Goal: Task Accomplishment & Management: Use online tool/utility

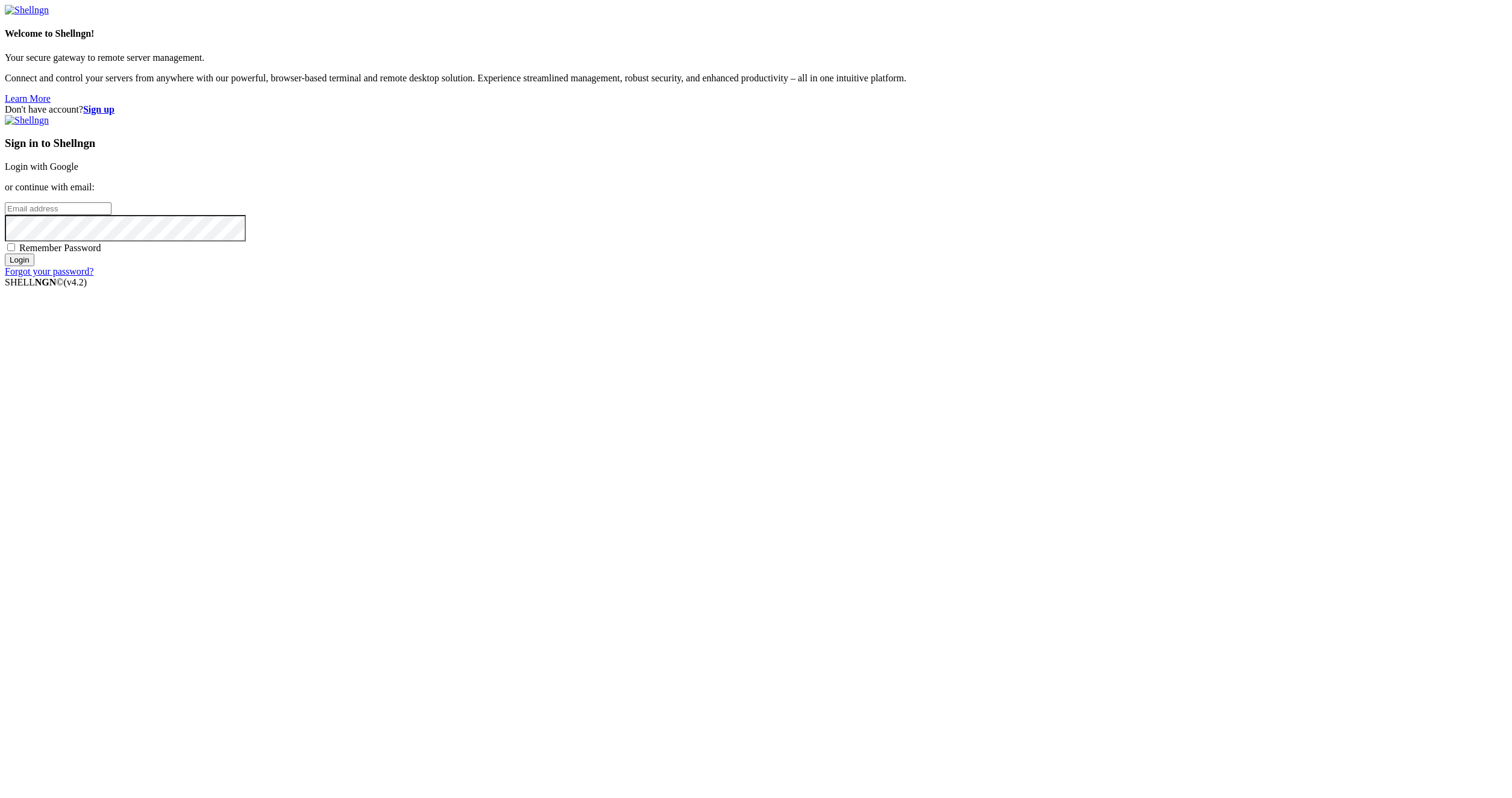
click at [78, 171] on link "Login with Google" at bounding box center [42, 166] width 73 height 10
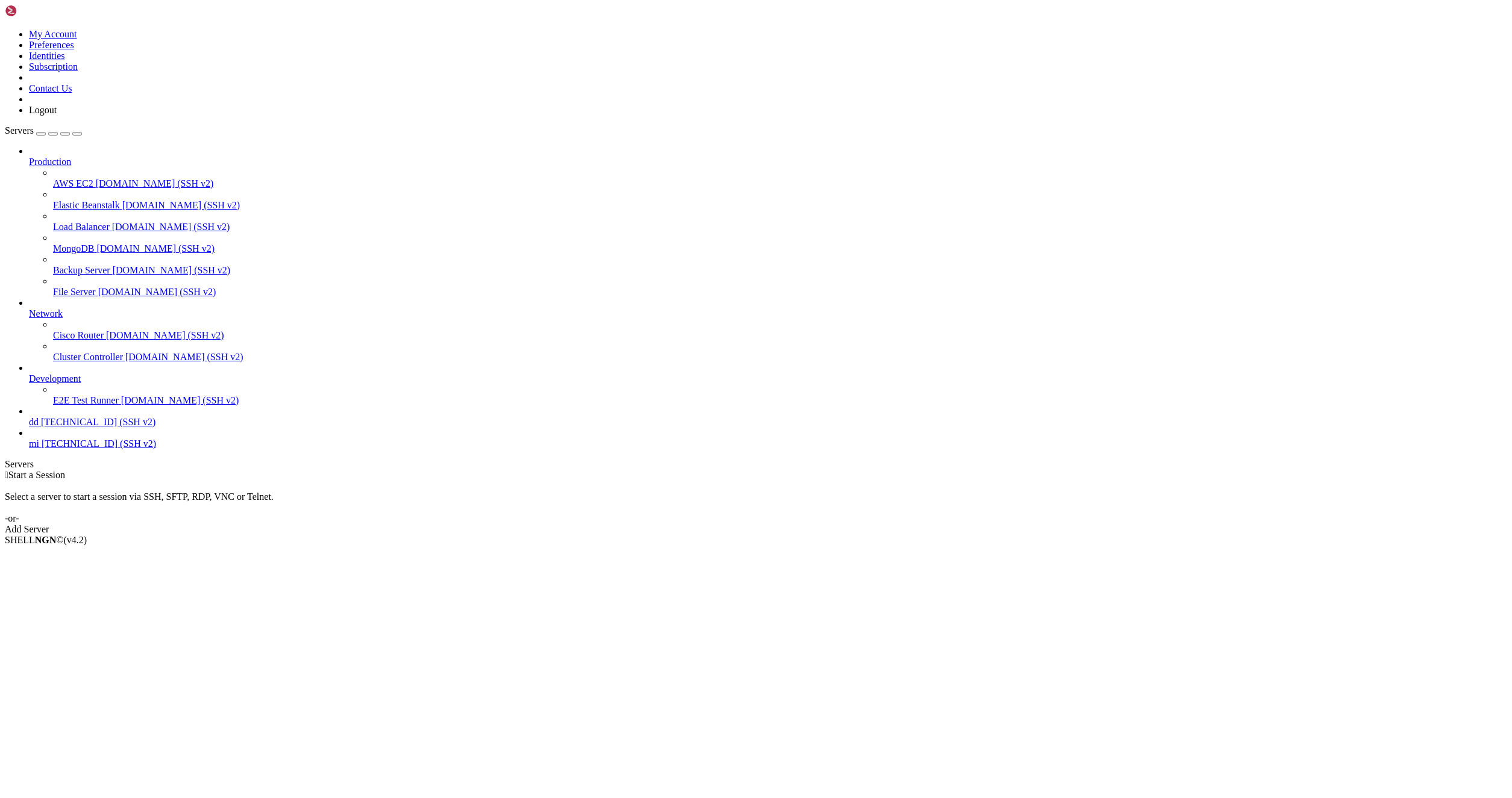
click at [29, 438] on icon at bounding box center [29, 438] width 0 height 0
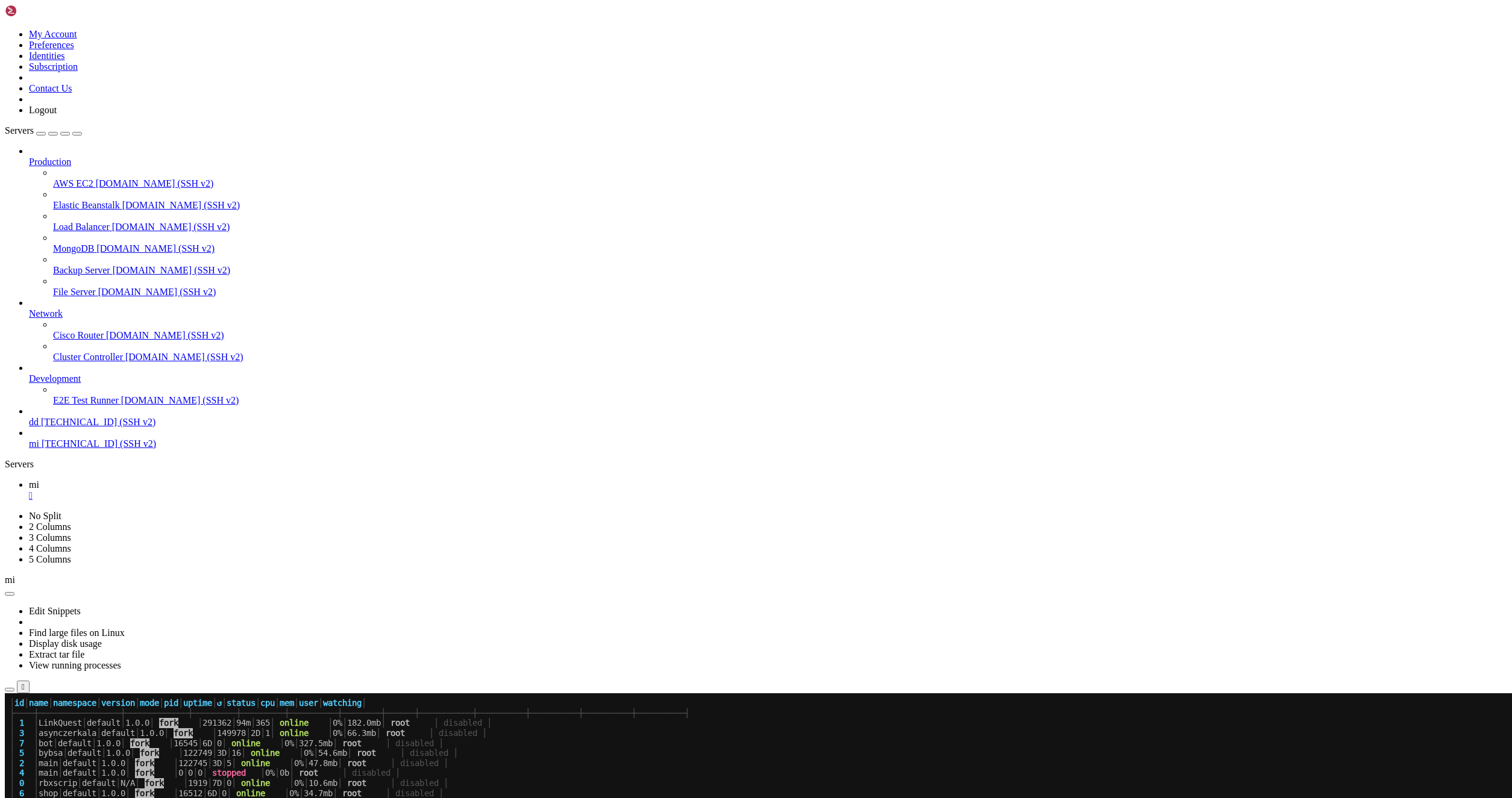
scroll to position [340, 0]
click at [9, 690] on icon "button" at bounding box center [9, 690] width 0 height 0
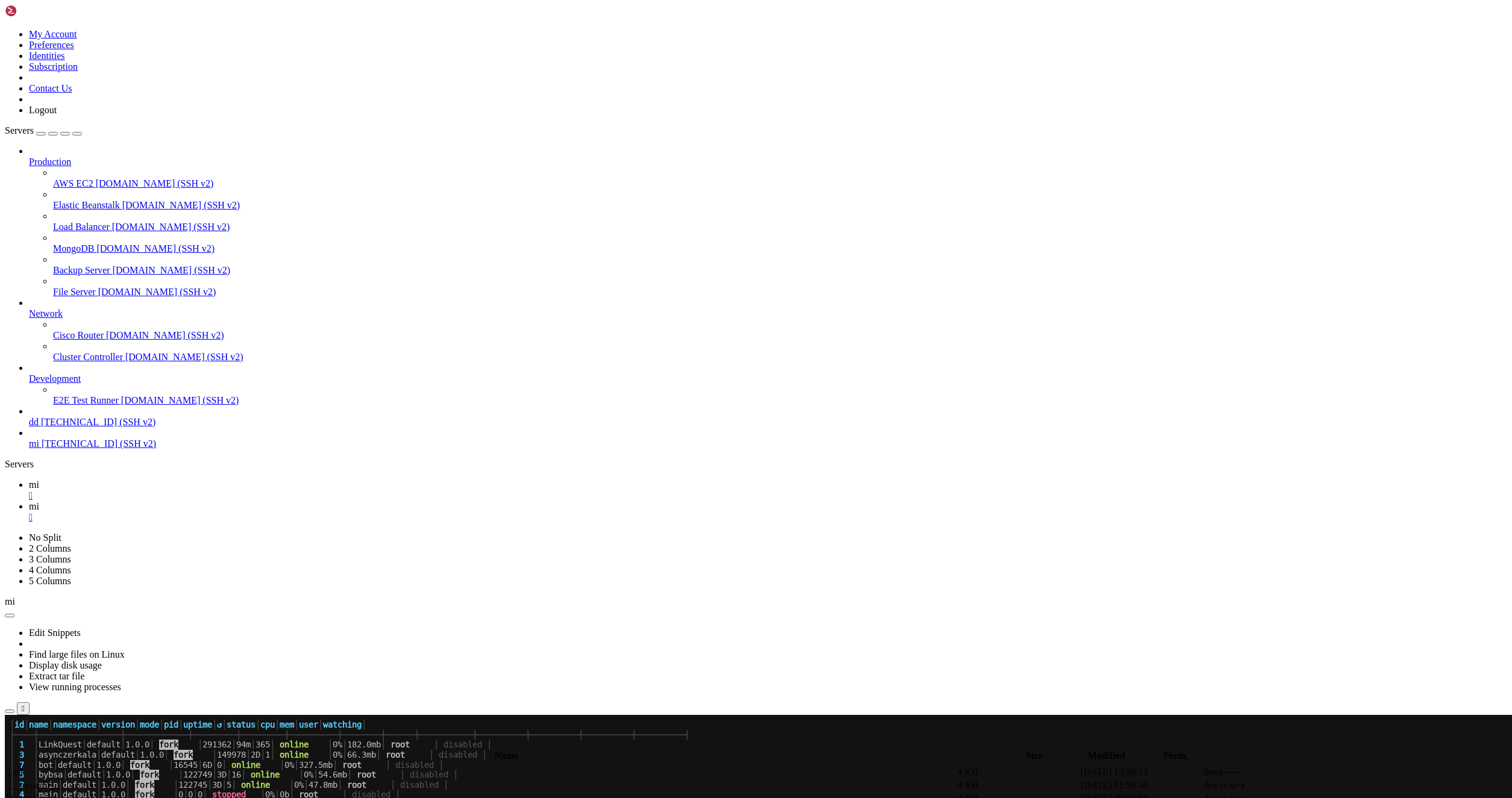
scroll to position [184, 0]
type input "/root/LinkQuest"
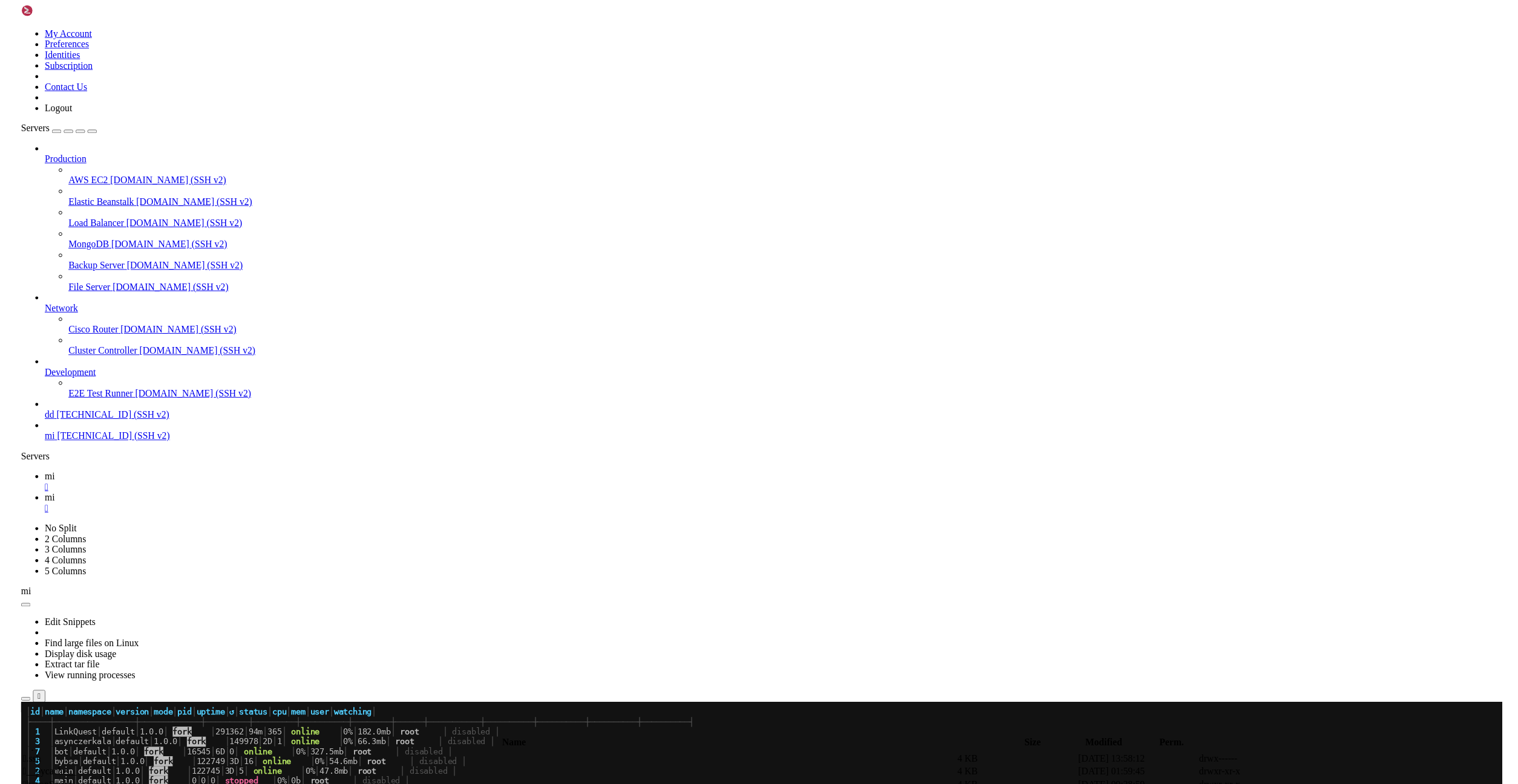
scroll to position [0, 0]
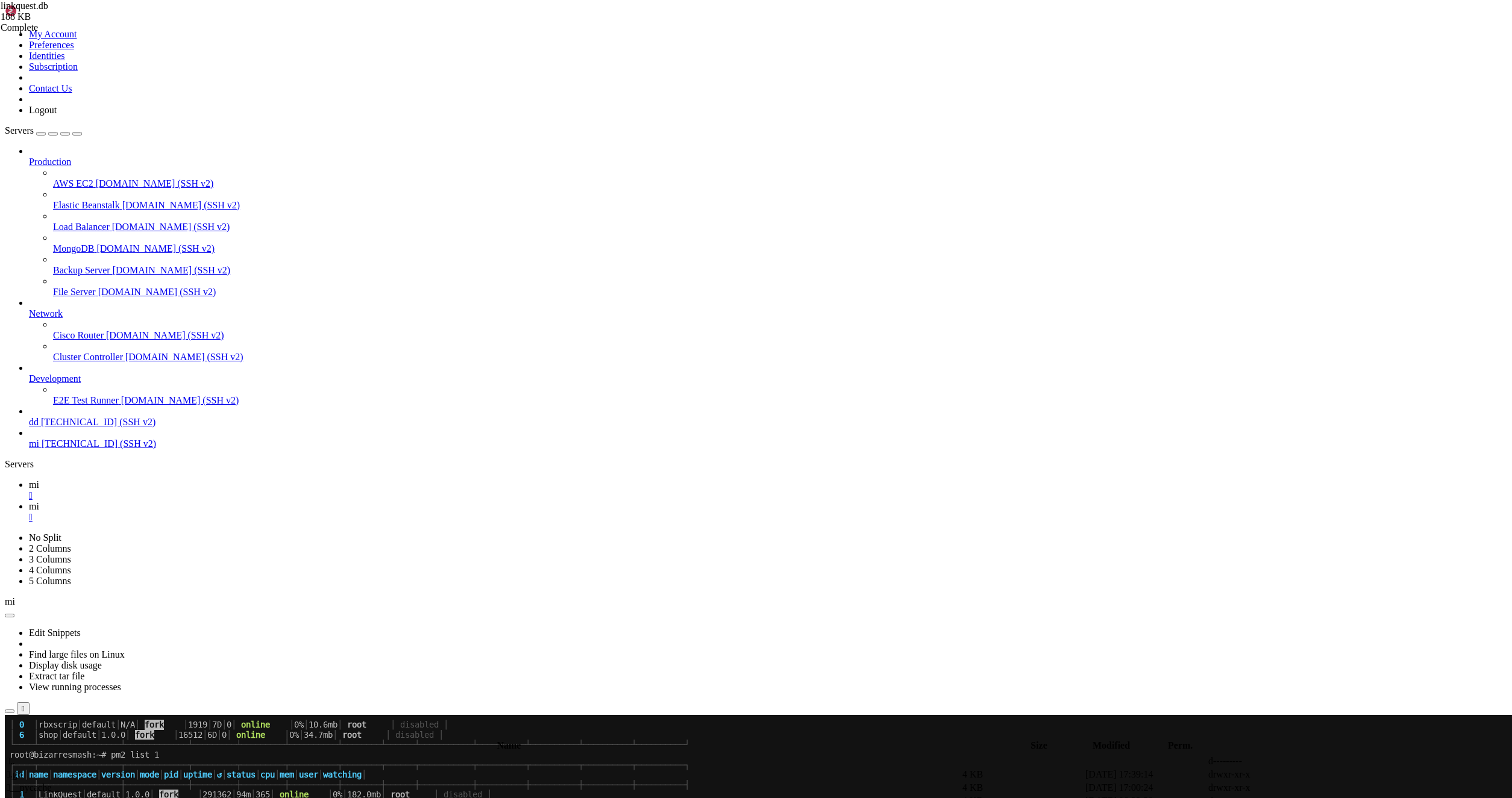
scroll to position [421, 0]
type textarea "CREATE_TEXT_BACK_MENU,"
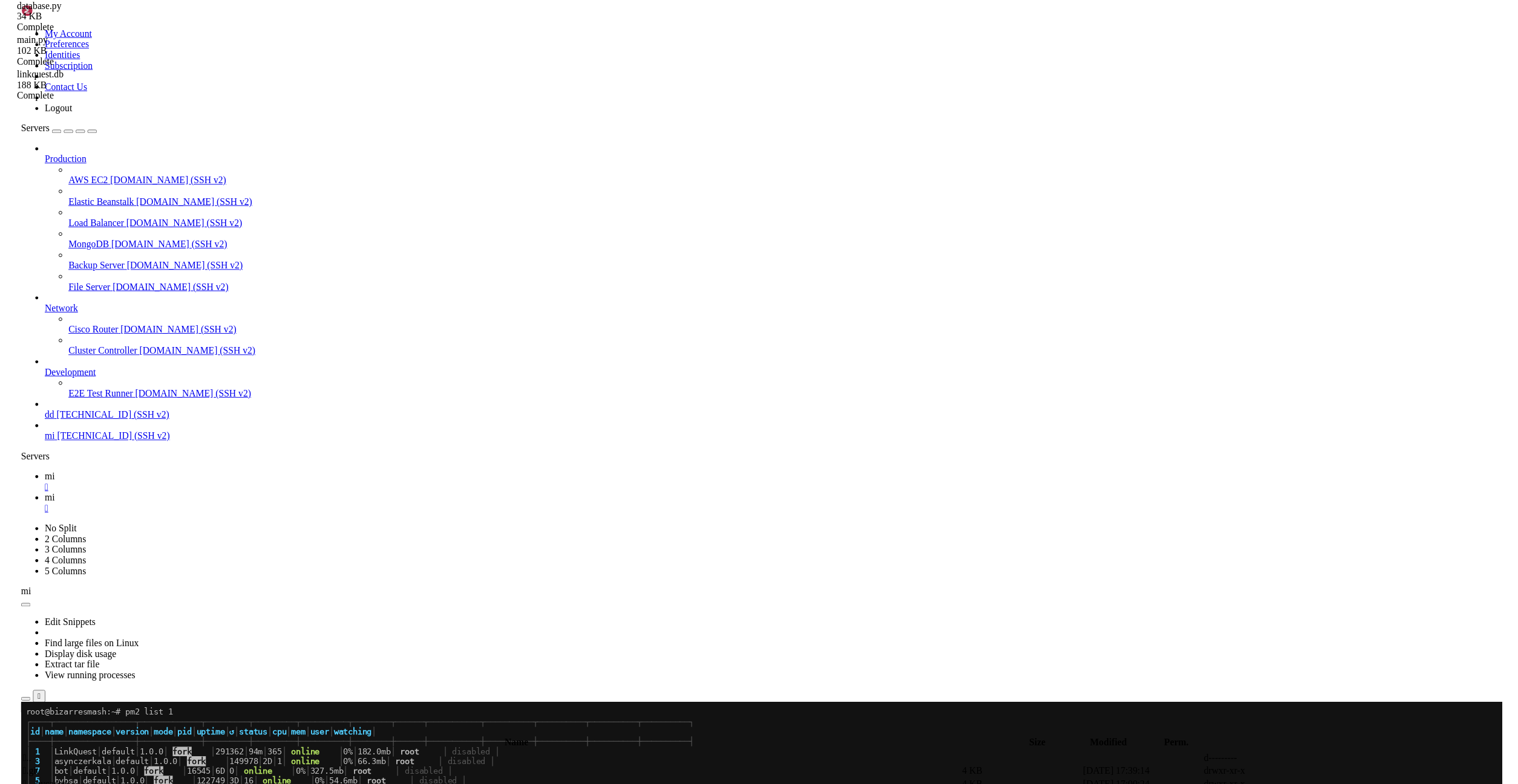
scroll to position [452, 0]
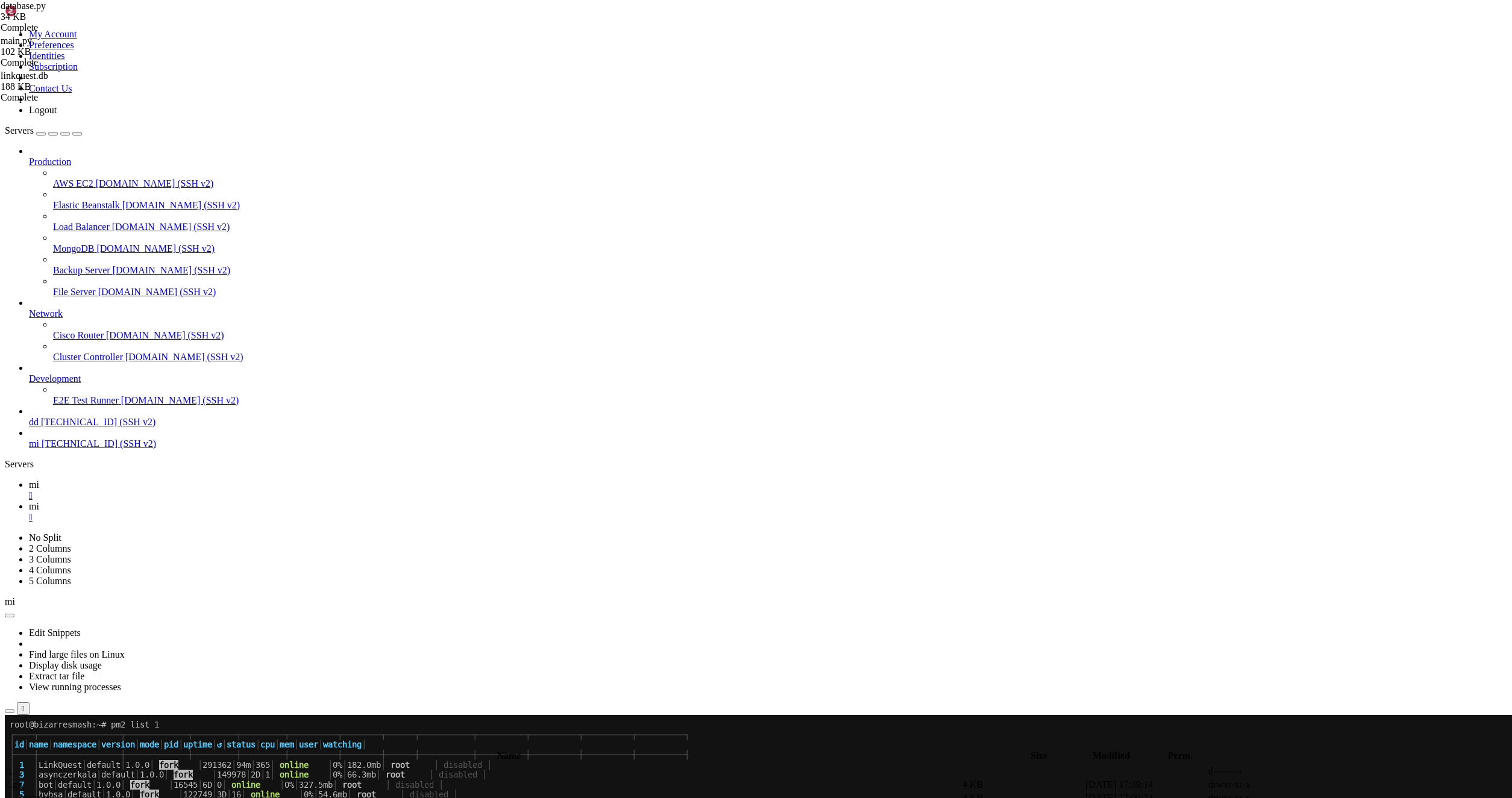
type textarea "print(f"Ошибка обновления статуса webhook по ссылке: {e}") return False"
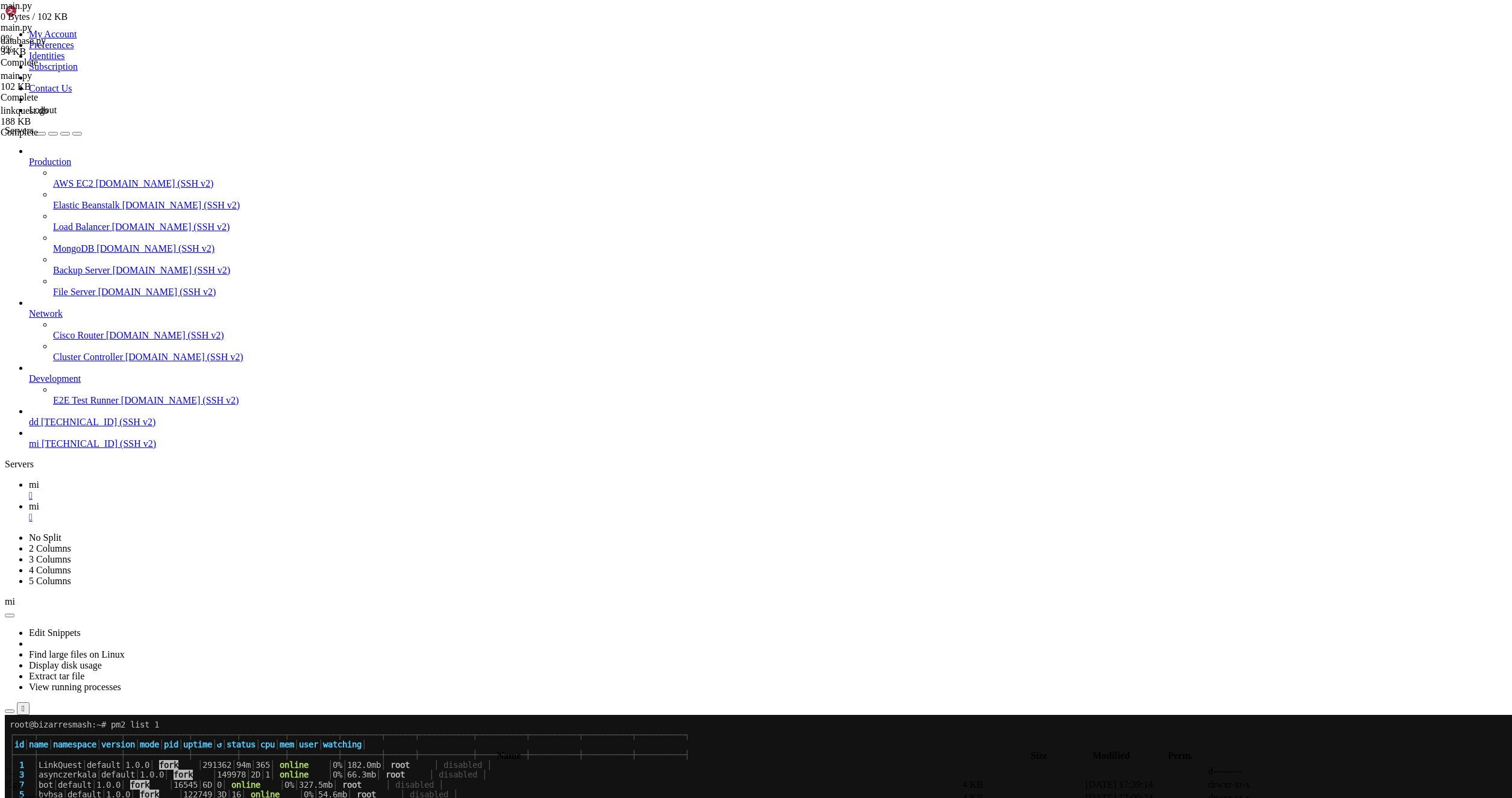
type textarea "MY_DATA_MENU,"
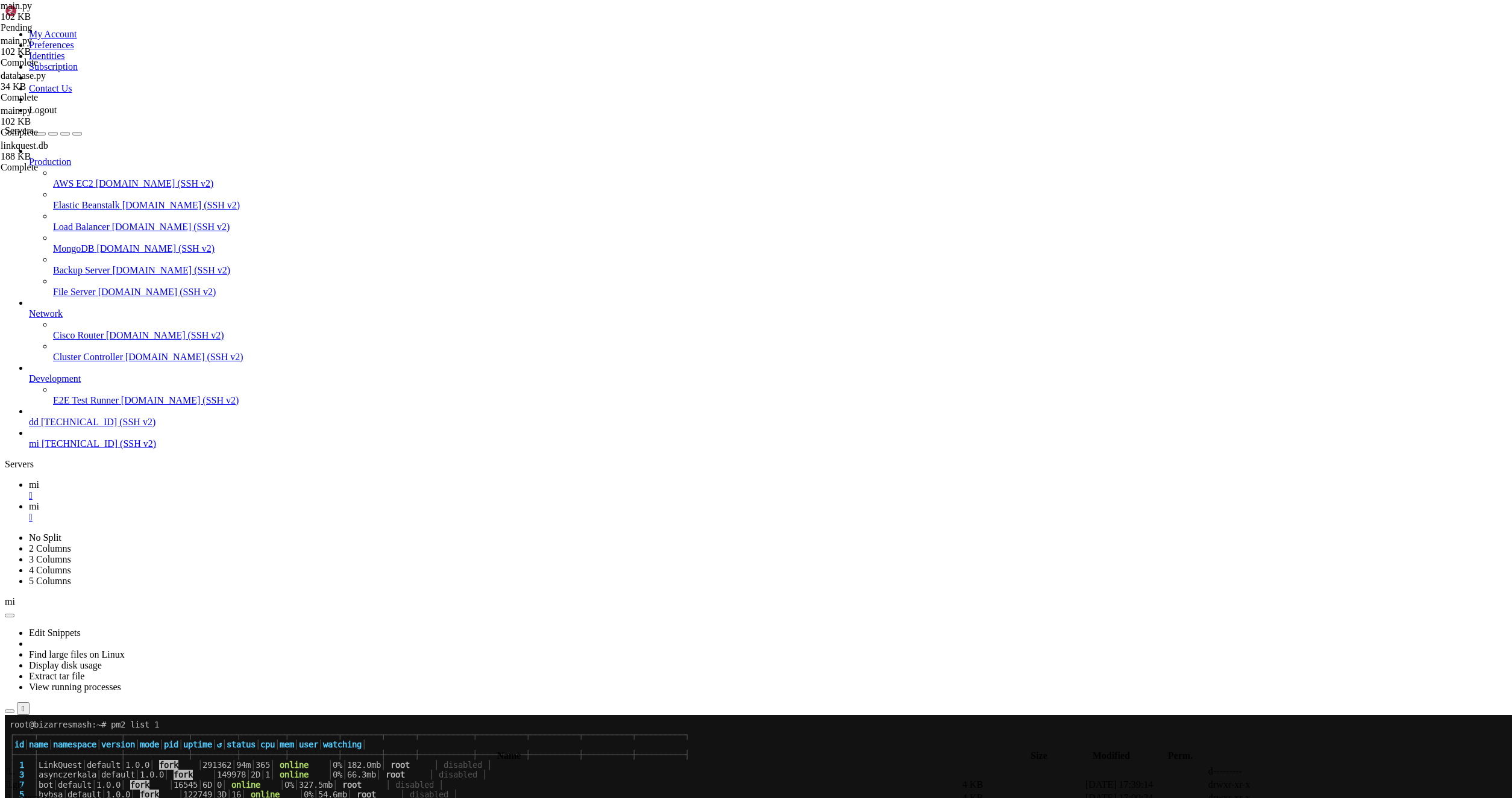
type input "/root/LinkQuest/task"
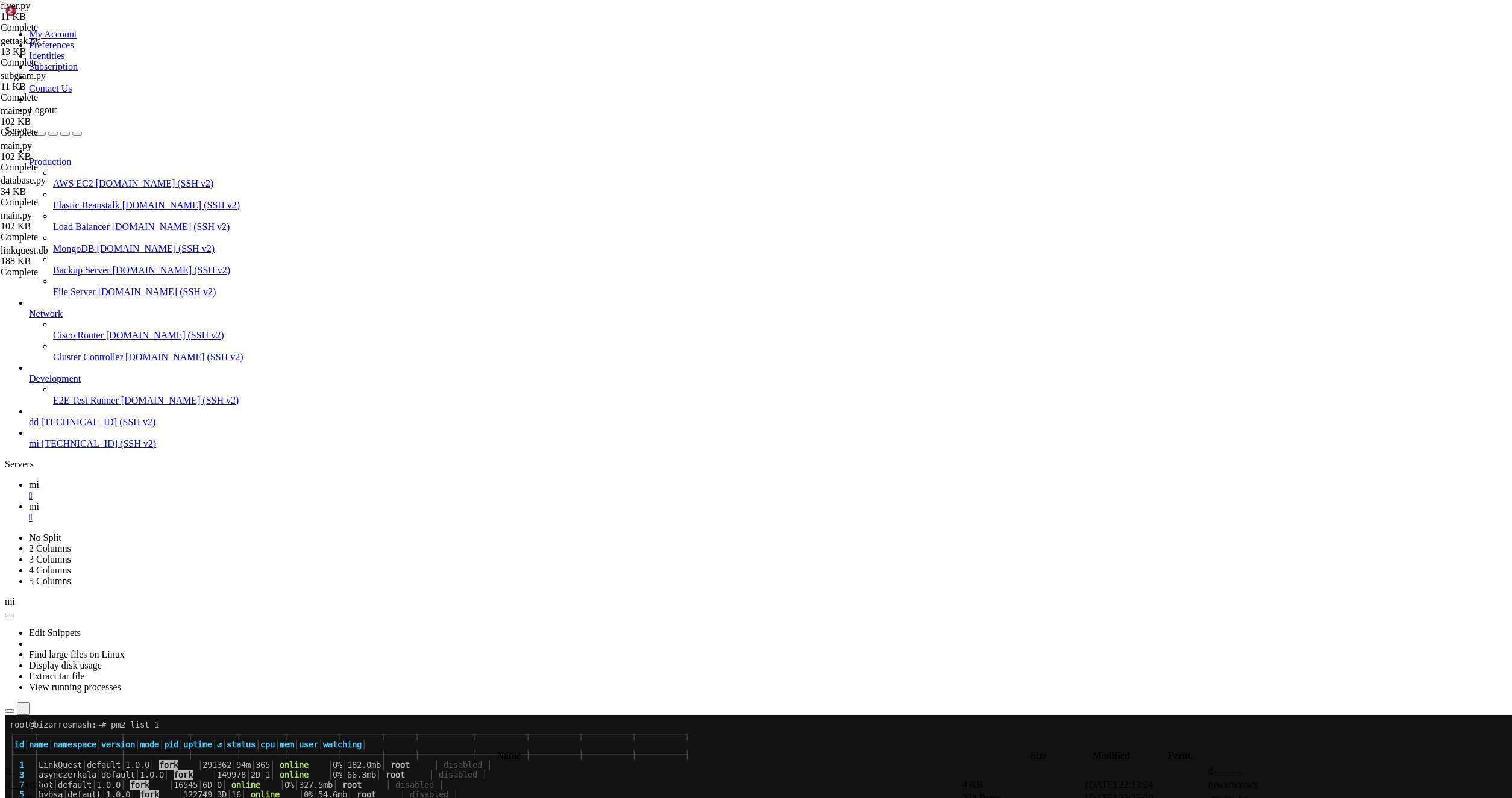
type textarea "from config import API_KEYS, REWARDS, OWNER_COMMISSION"
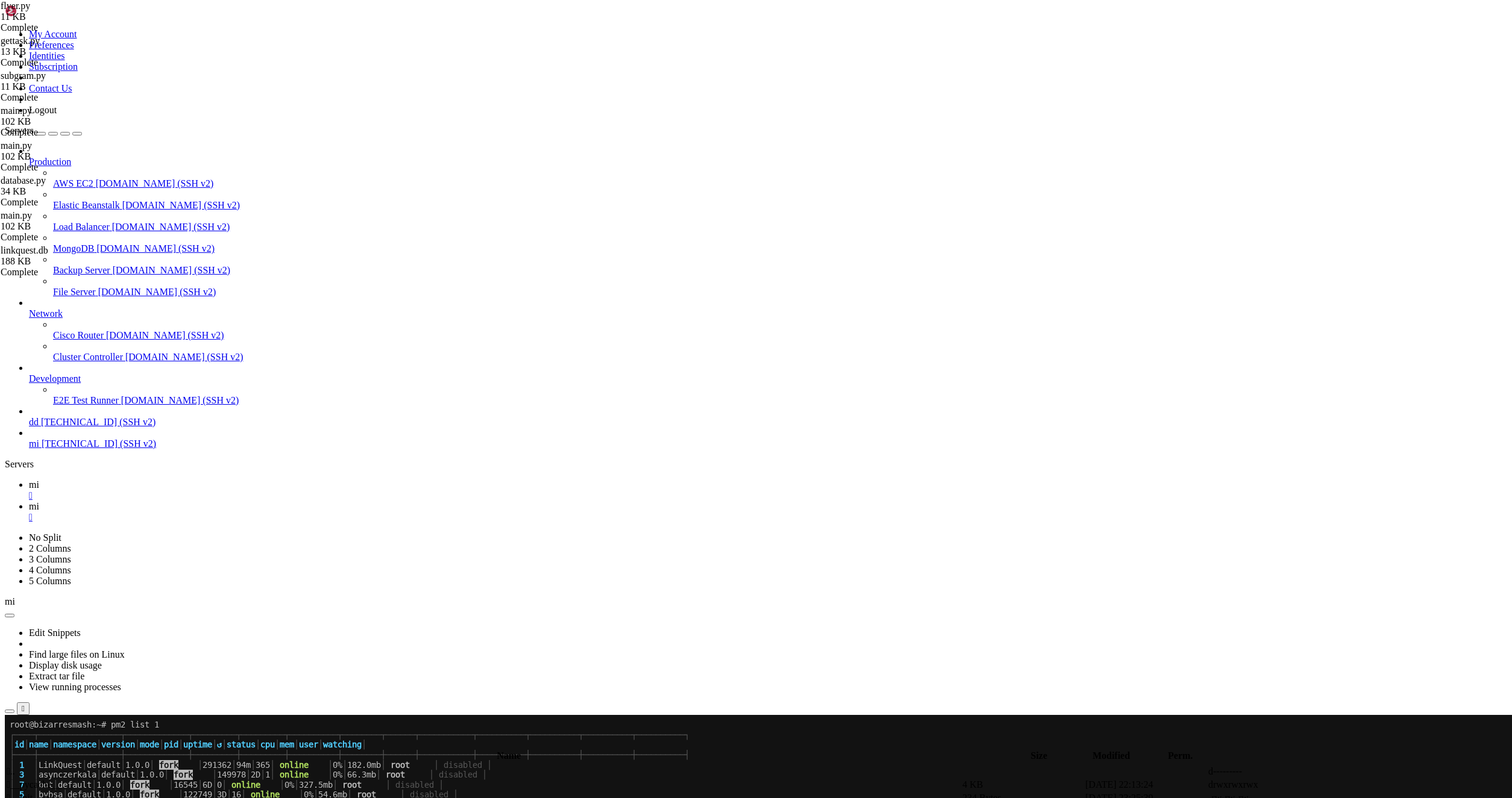
type textarea "from config import API_KEYS, REWARDS, OWNER_COMMISSION"
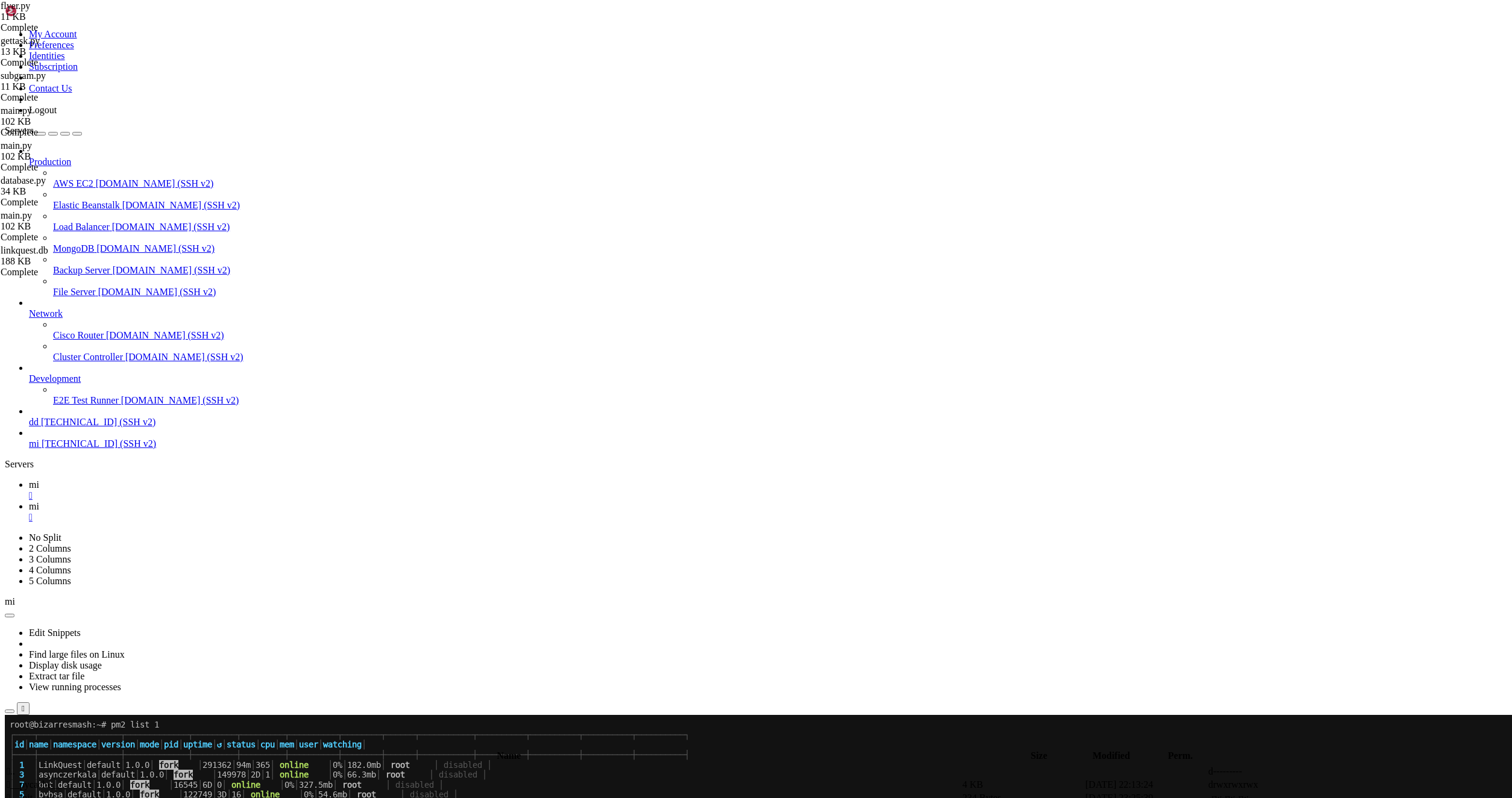
type input "OWNER_COMMISSION"
type textarea "def calculate_commission(channels_count: int, price_per_channel: float = 1.0) -…"
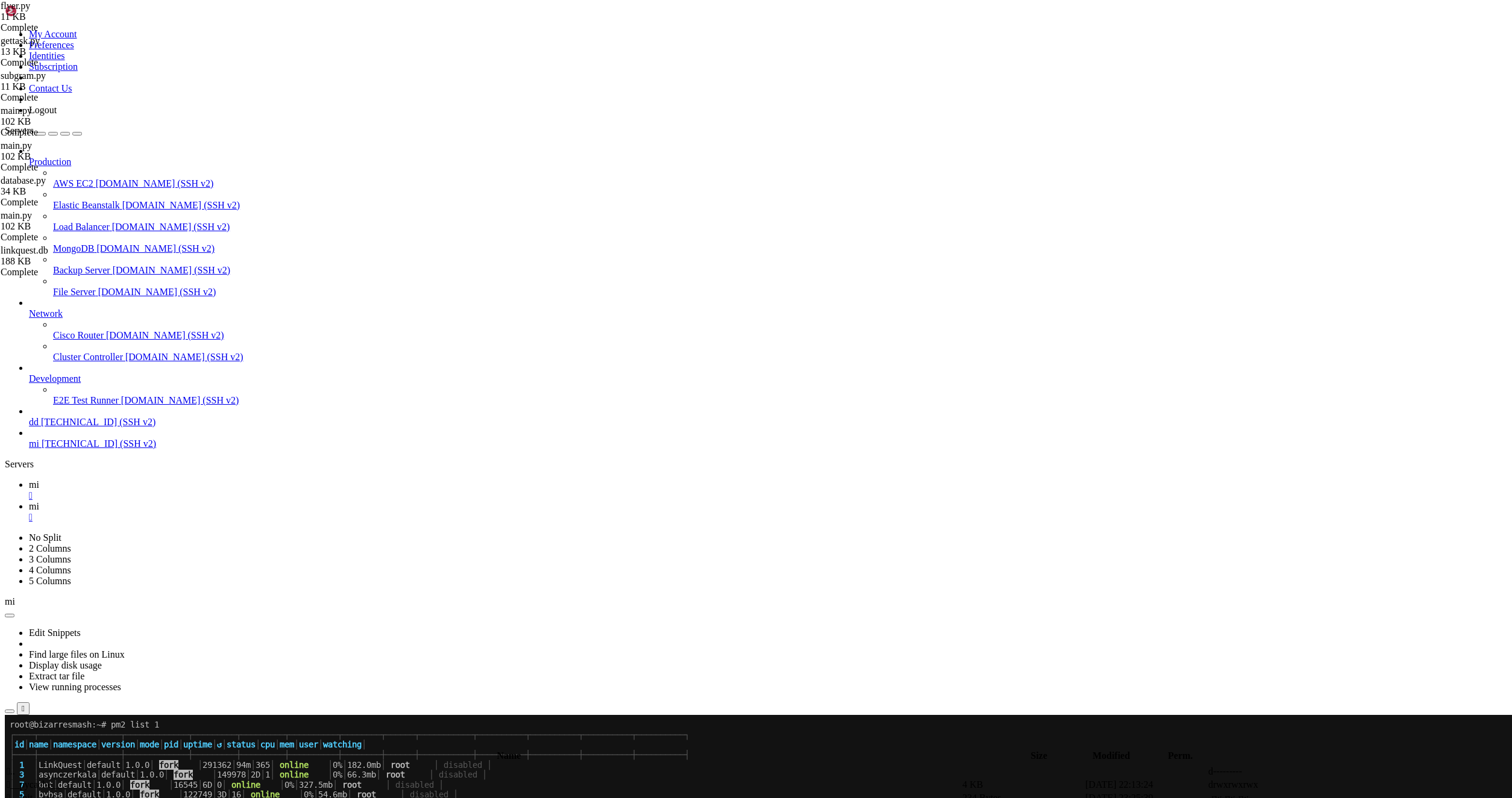
type input "calculate_commission"
type textarea "def calculate_payment(channels_count: int, price_per_channel: float = 1.0) -> f…"
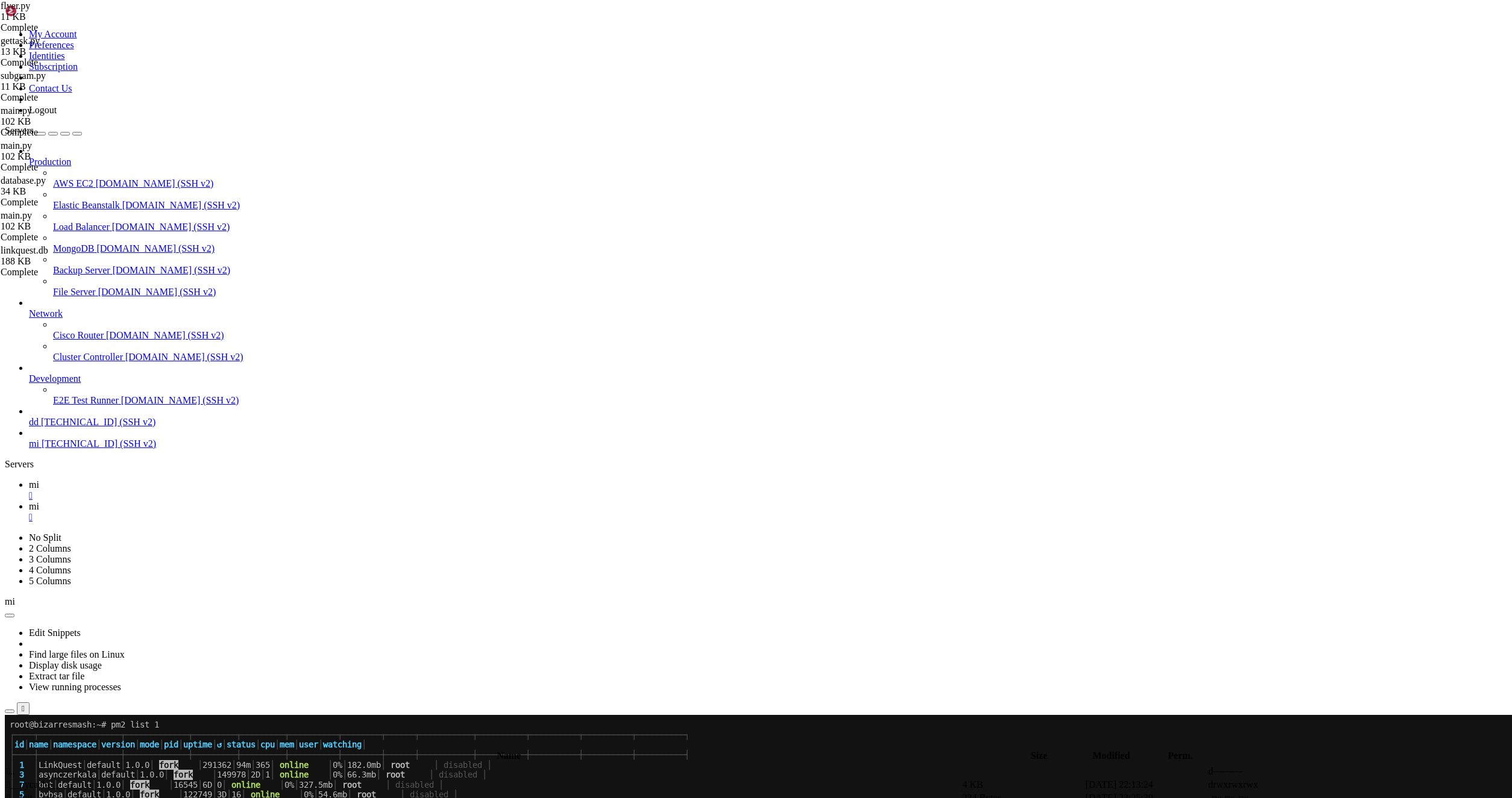
type input "calculate_payment"
type textarea "from config import API_KEYS, REWARDS, OWNER_COMMISSION"
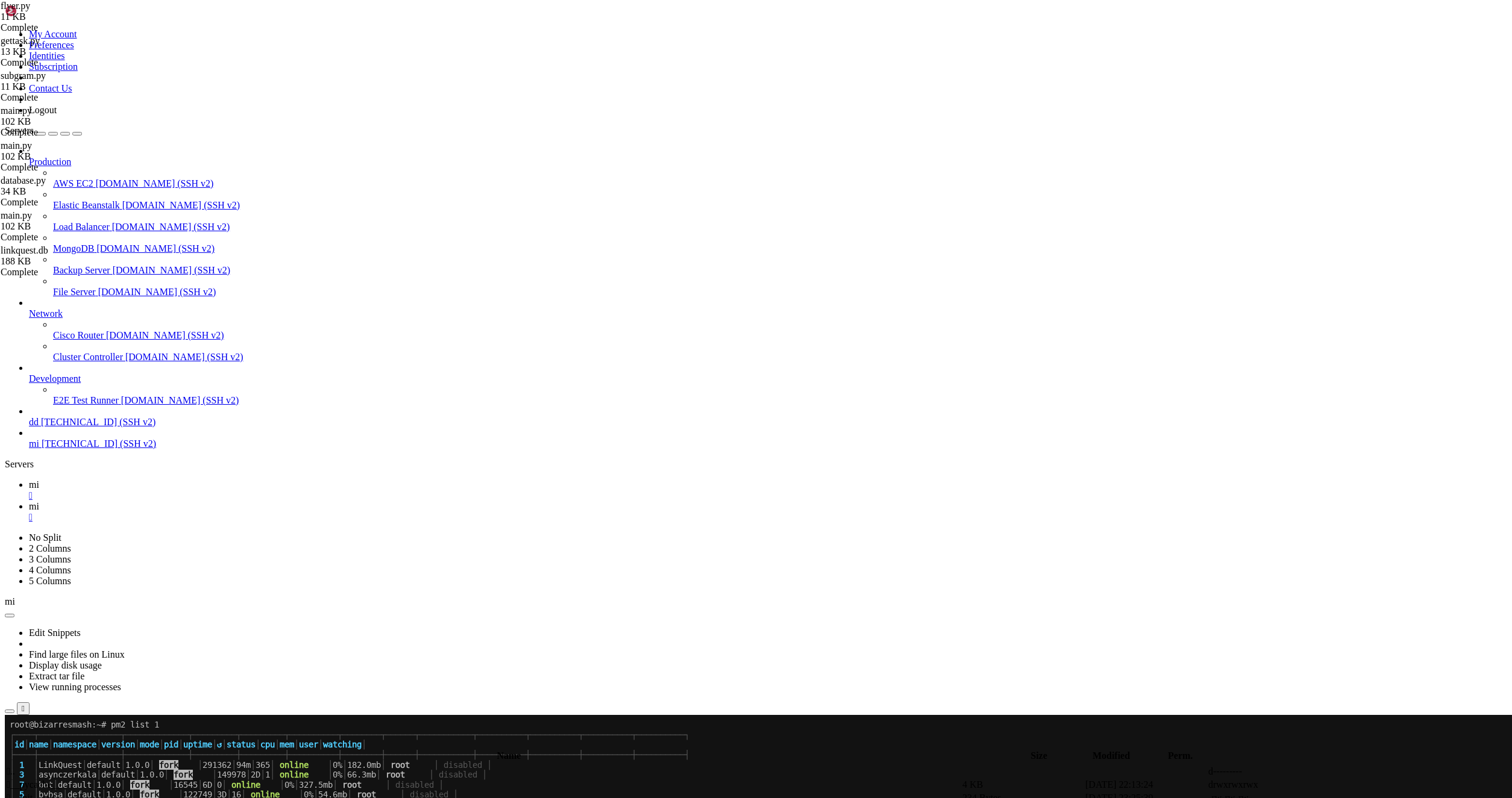
type input "OWNER_COMMISSION"
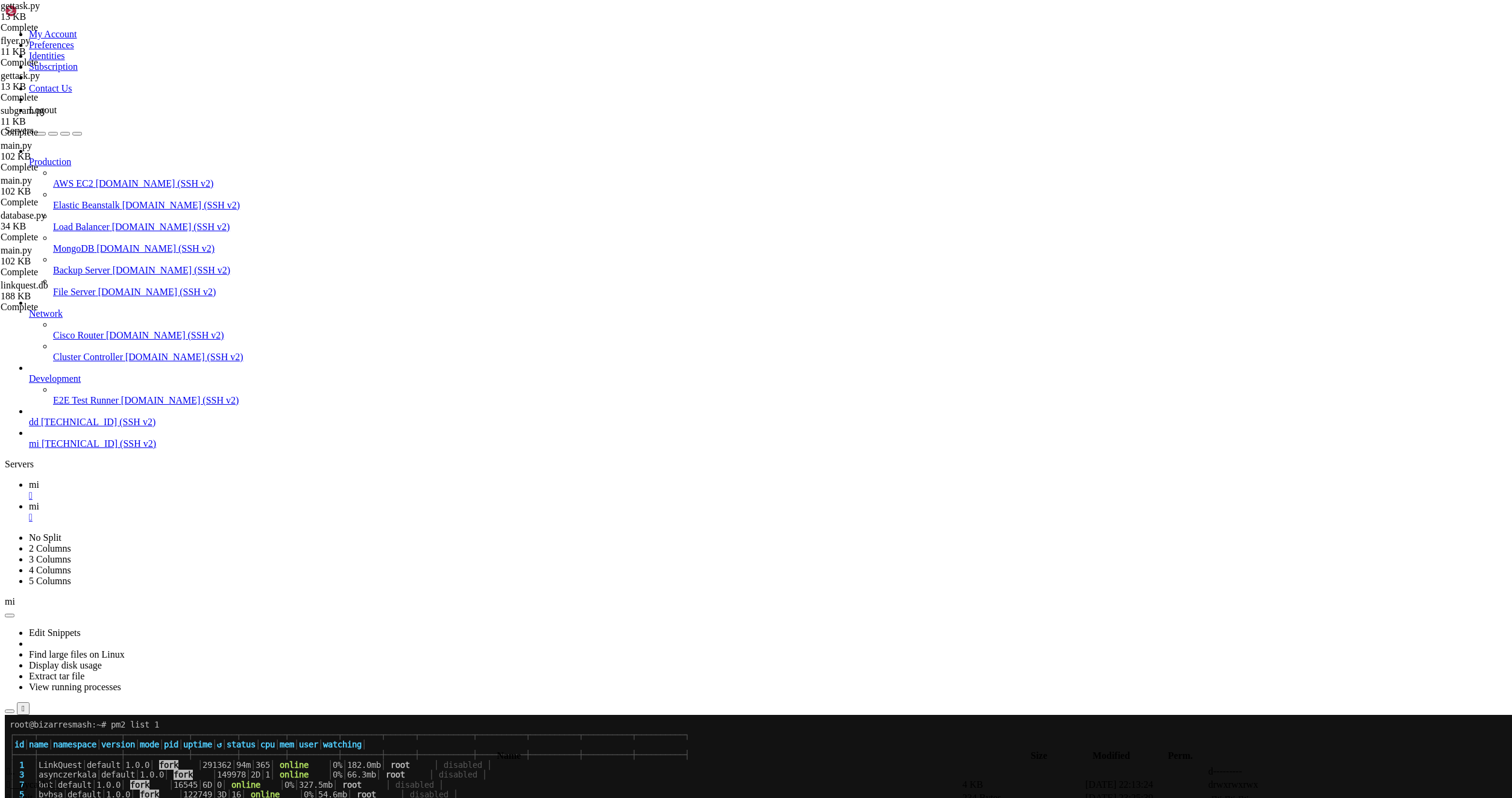
type input "OWNER_COMMISSION"
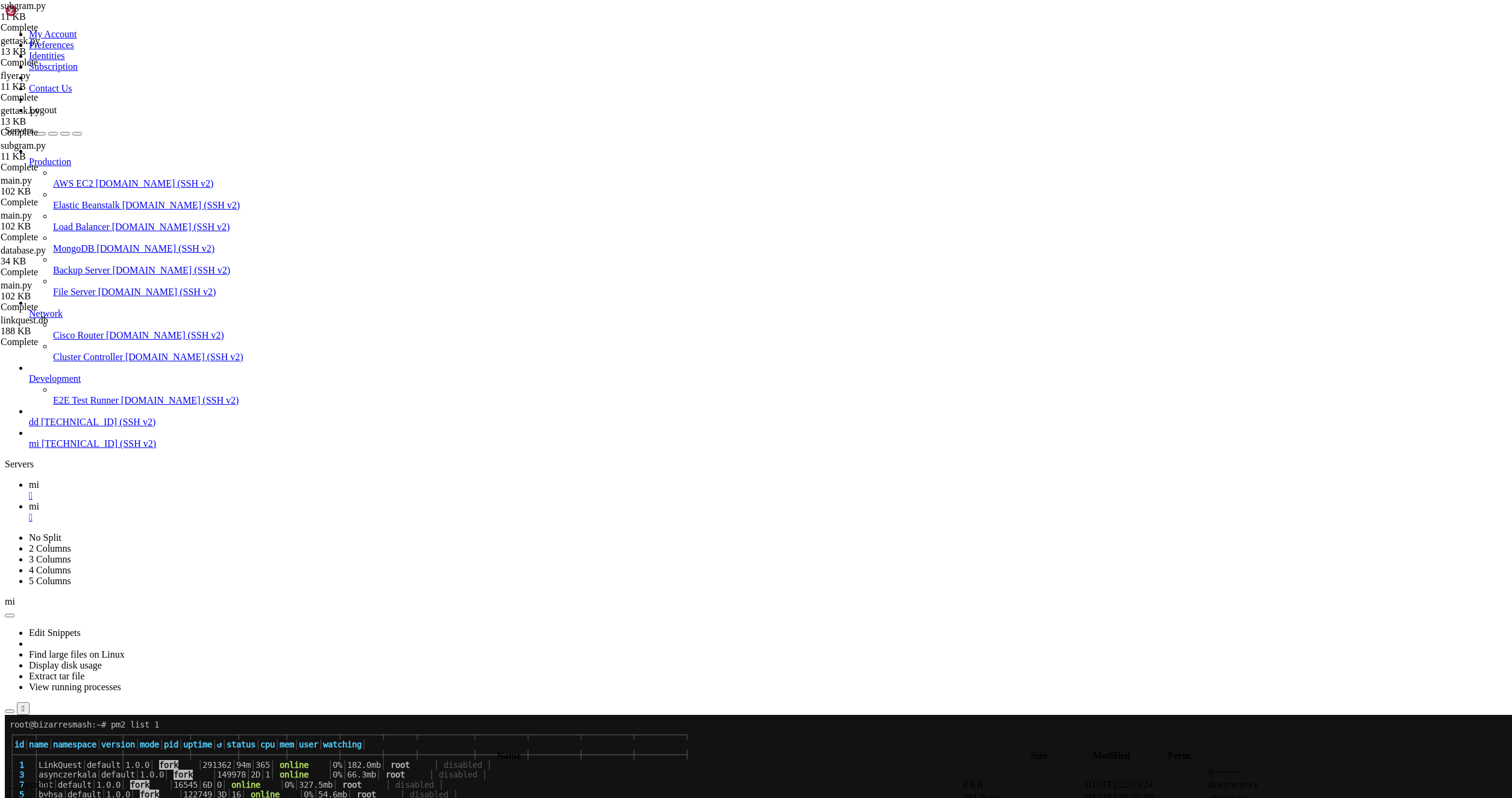
type input "OWNER_COMMISSION"
type textarea "def calculate_payment(channels_count: int) -> float:"
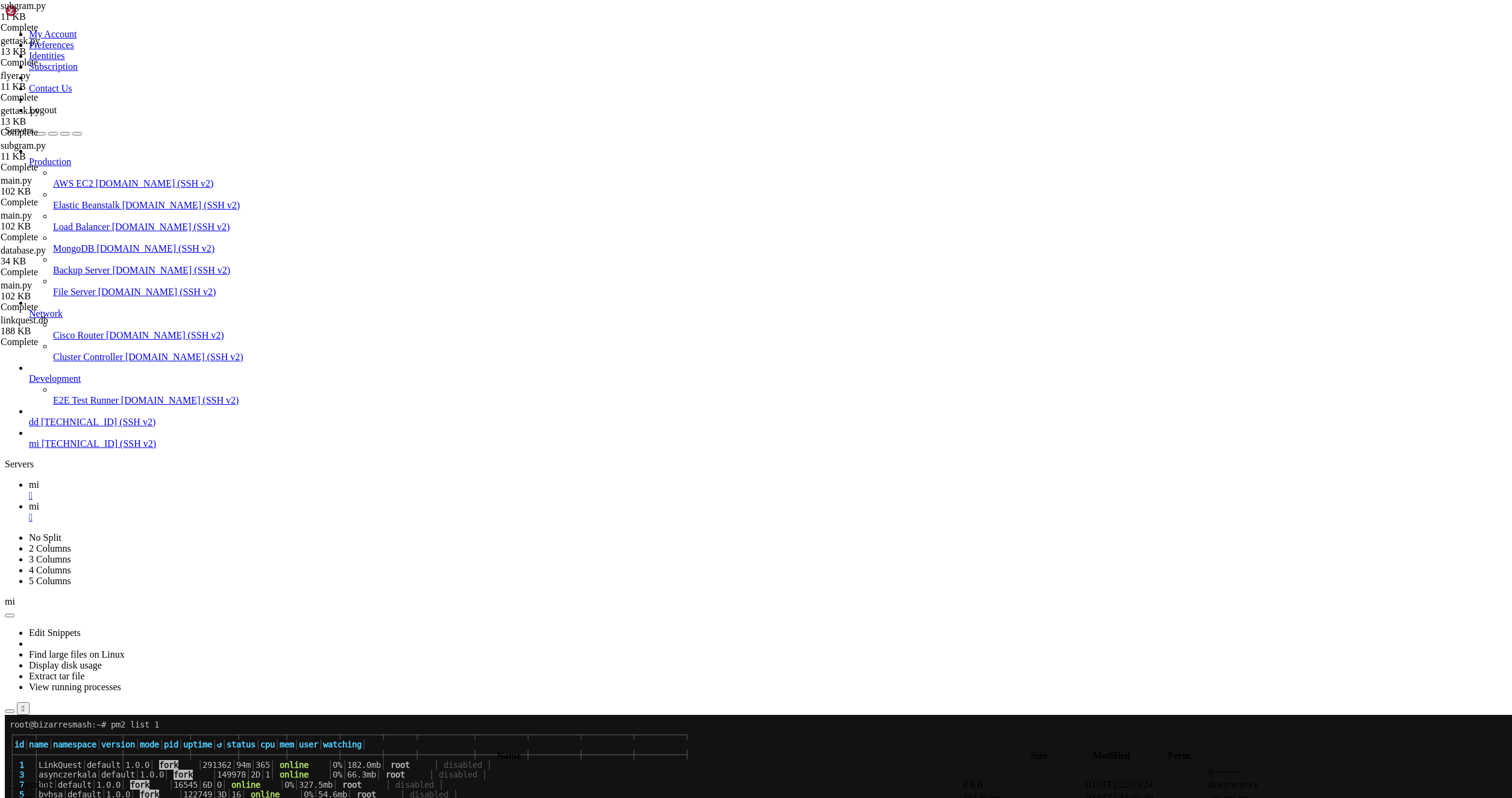
type input "calculate_payment"
type textarea "def calculate_commission(channels_count: int) -> float:"
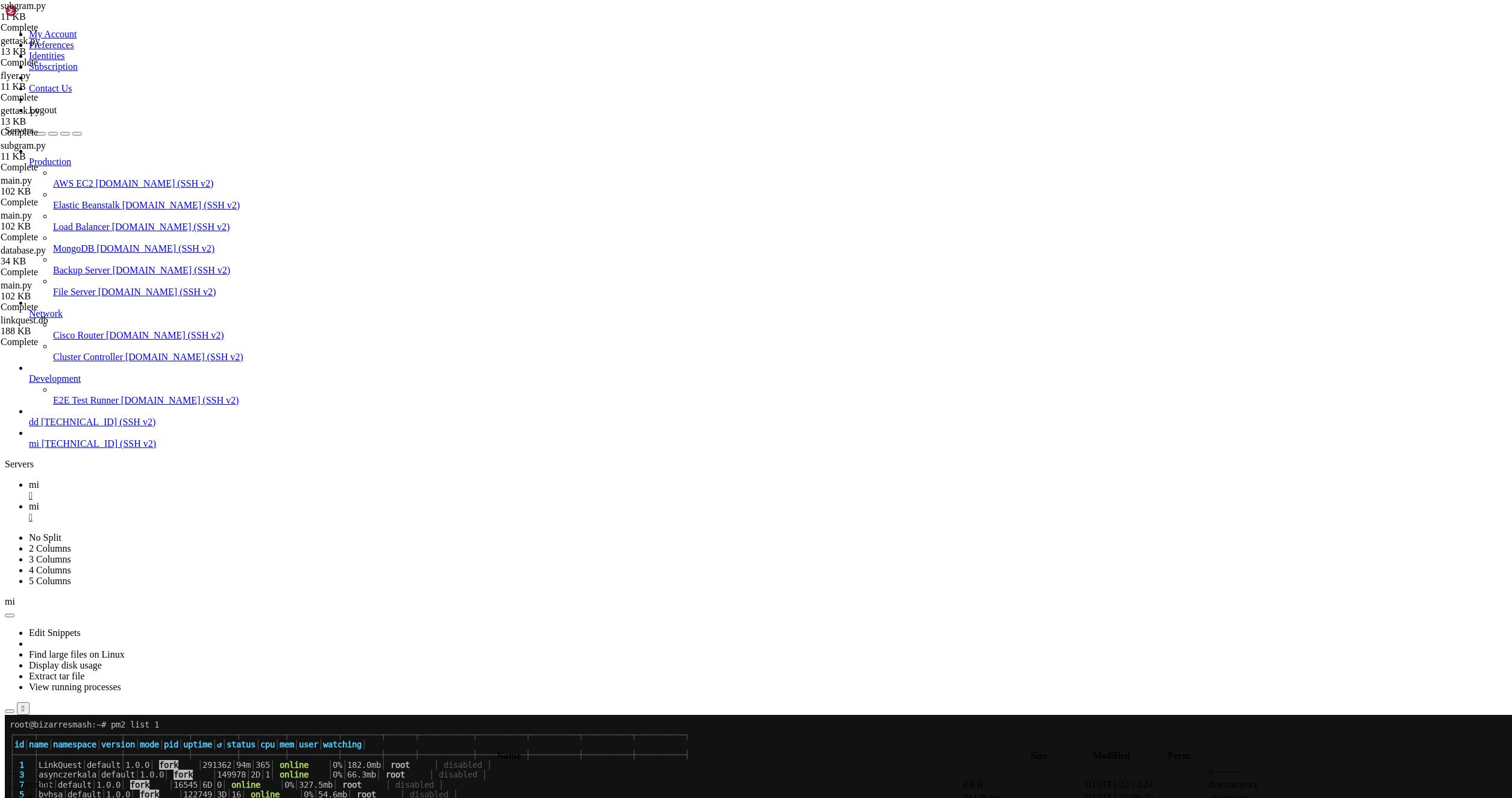
type input "calculate_commission"
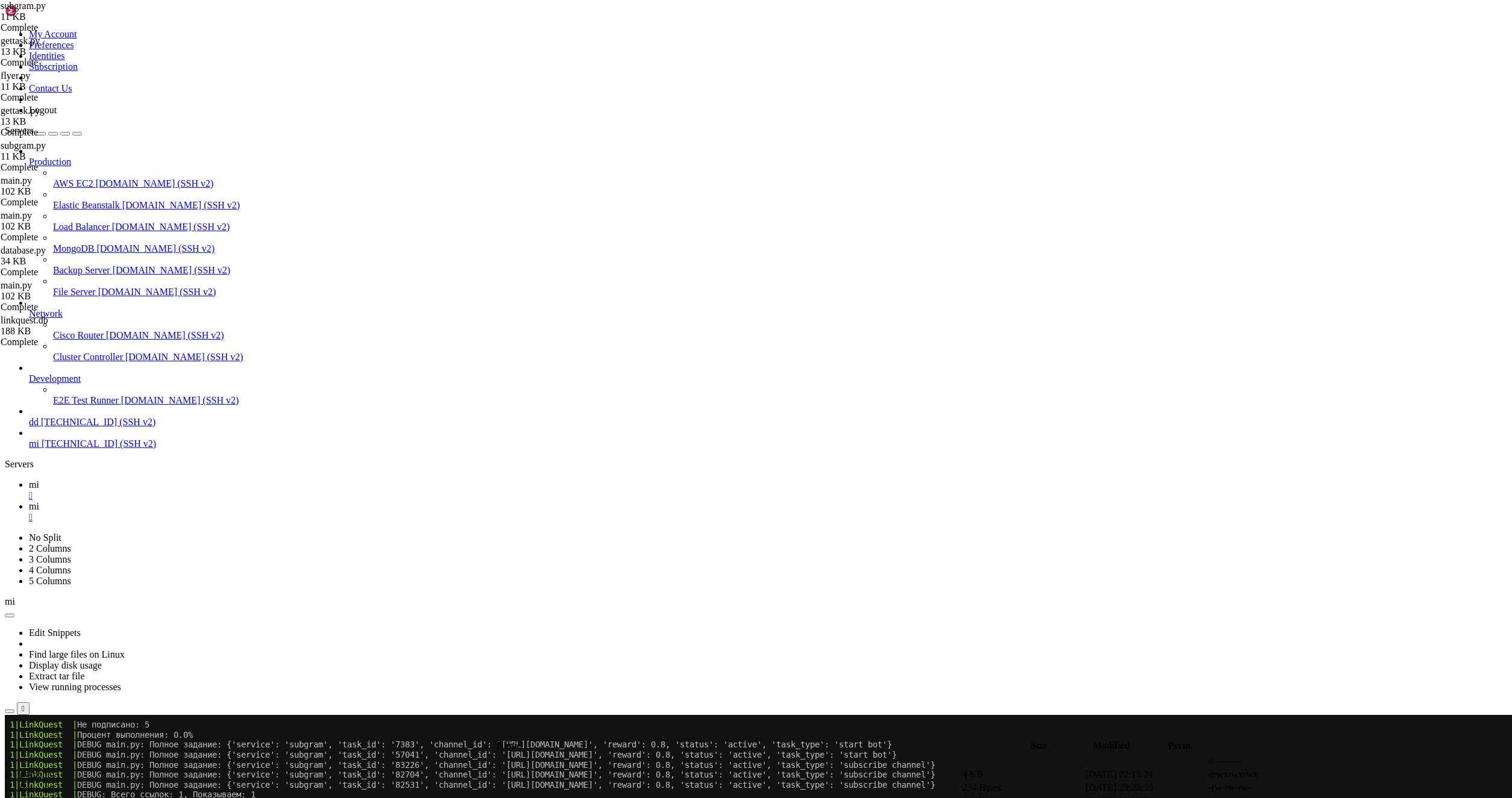
scroll to position [2845, 0]
